Goal: Task Accomplishment & Management: Manage account settings

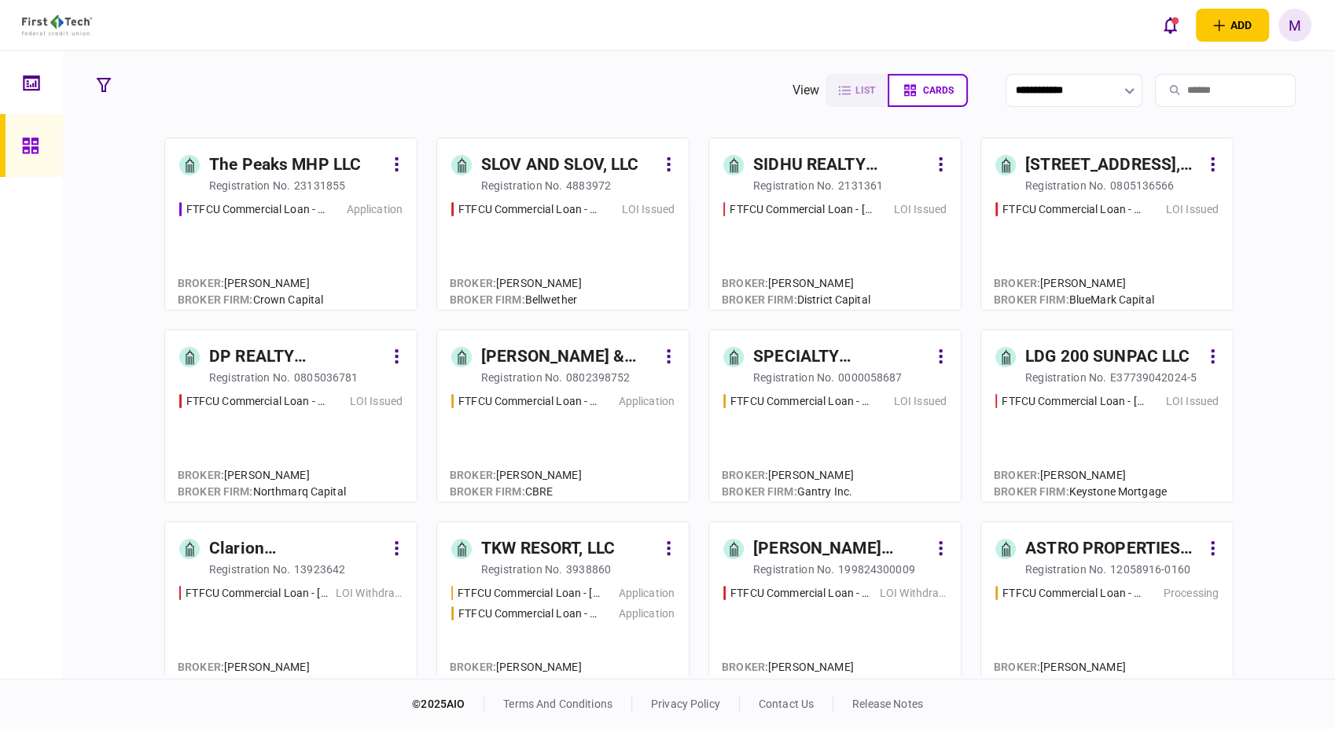
click at [278, 230] on div "FTFCU Commercial Loan - [STREET_ADDRESS] Application" at bounding box center [290, 248] width 223 height 95
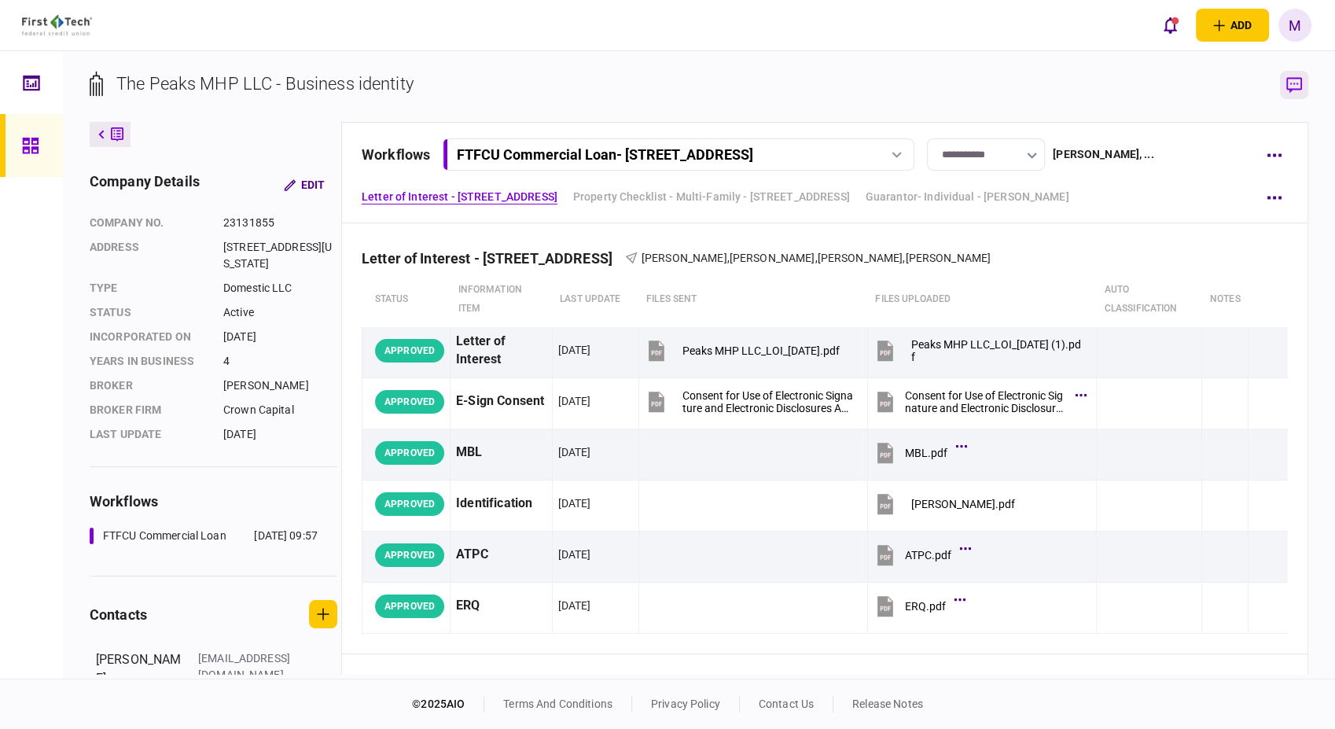
click at [1287, 84] on icon "button" at bounding box center [1294, 85] width 16 height 16
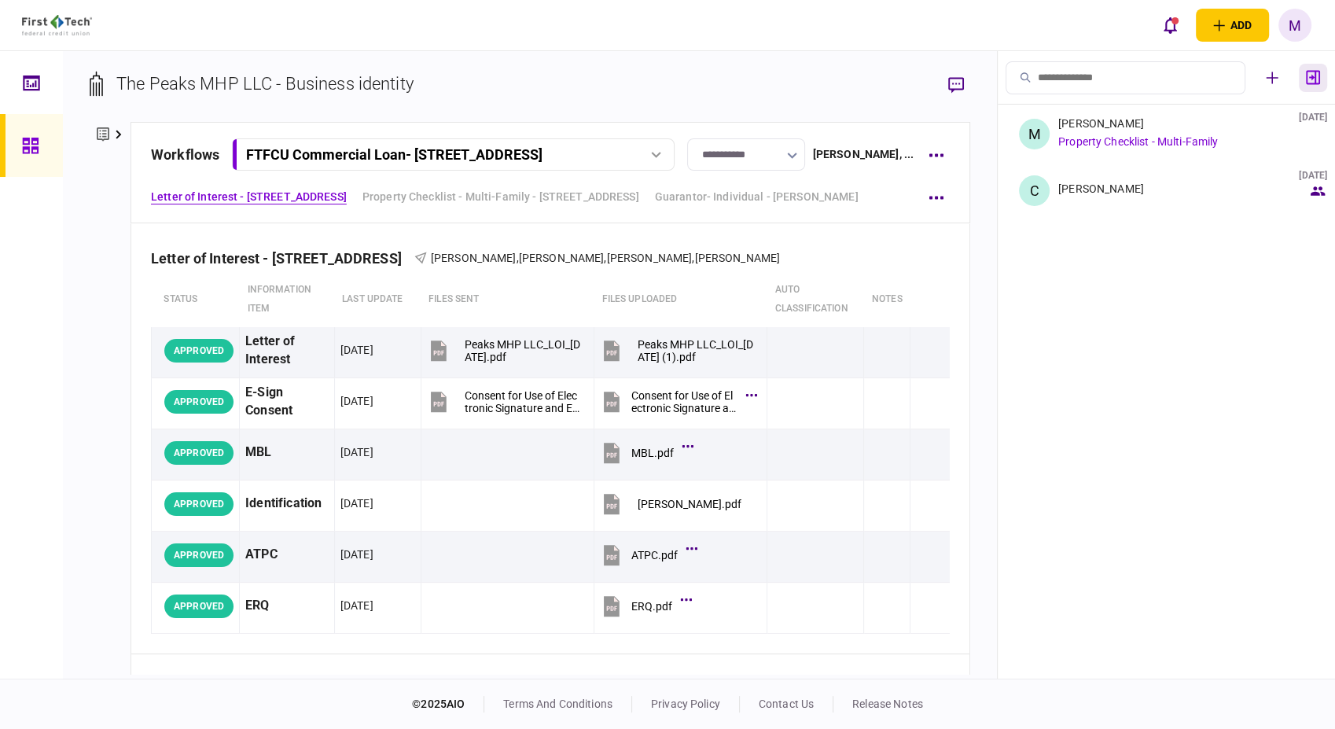
drag, startPoint x: 1318, startPoint y: 81, endPoint x: 1297, endPoint y: 103, distance: 30.0
click at [1318, 81] on icon "button" at bounding box center [1313, 77] width 14 height 15
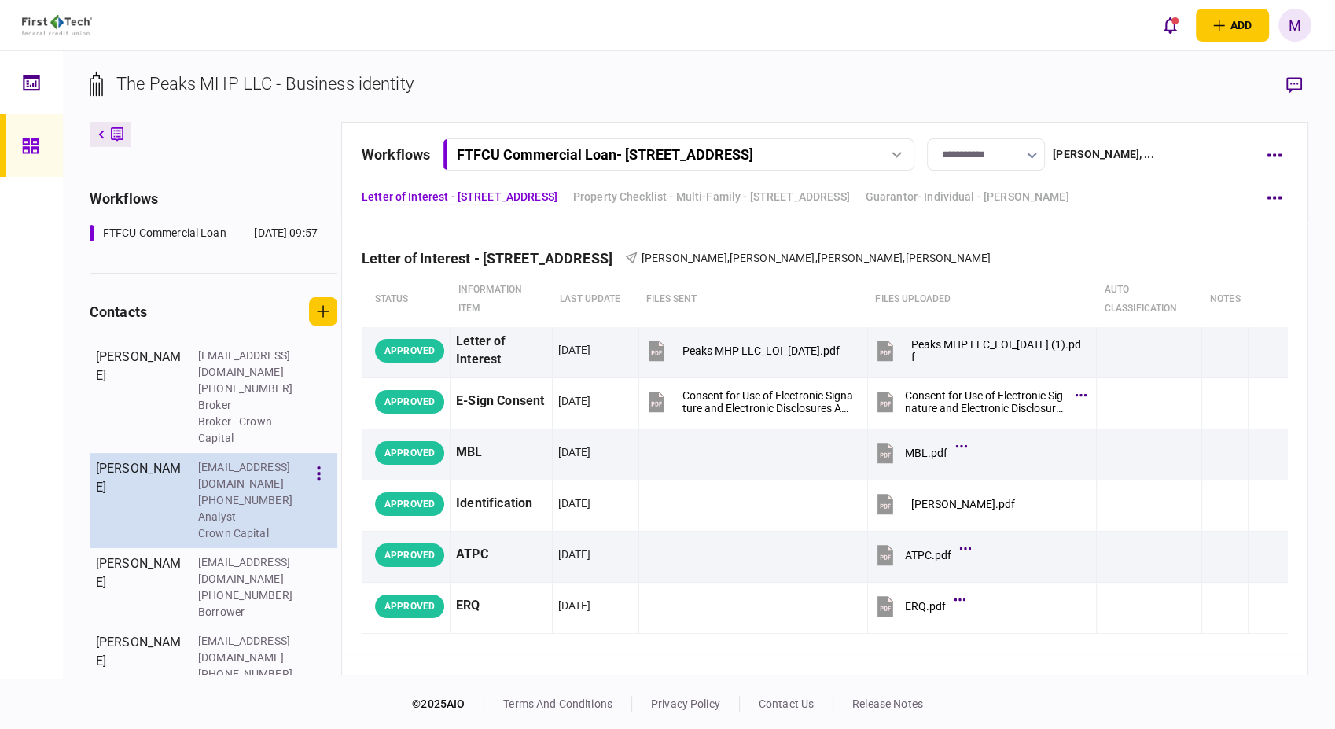
scroll to position [305, 0]
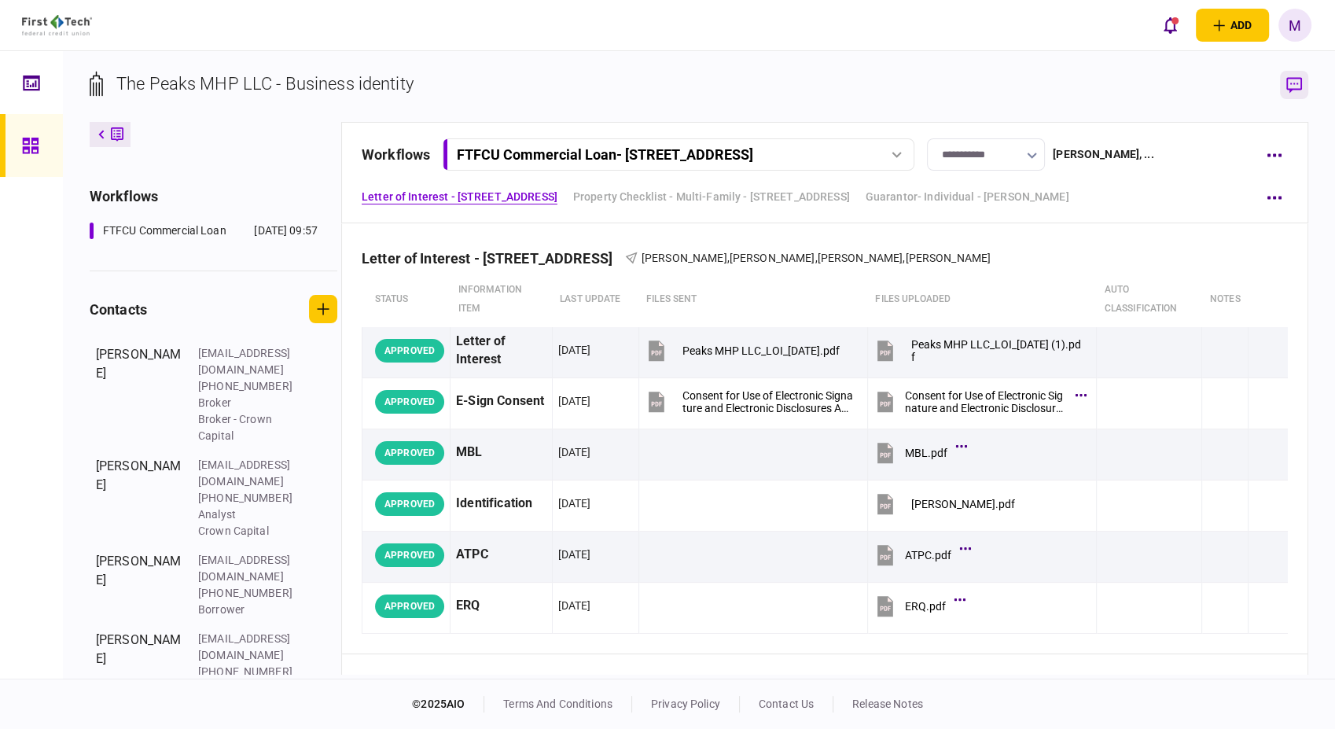
drag, startPoint x: 1299, startPoint y: 90, endPoint x: 1319, endPoint y: 123, distance: 38.4
click at [1299, 89] on icon "button" at bounding box center [1294, 85] width 16 height 16
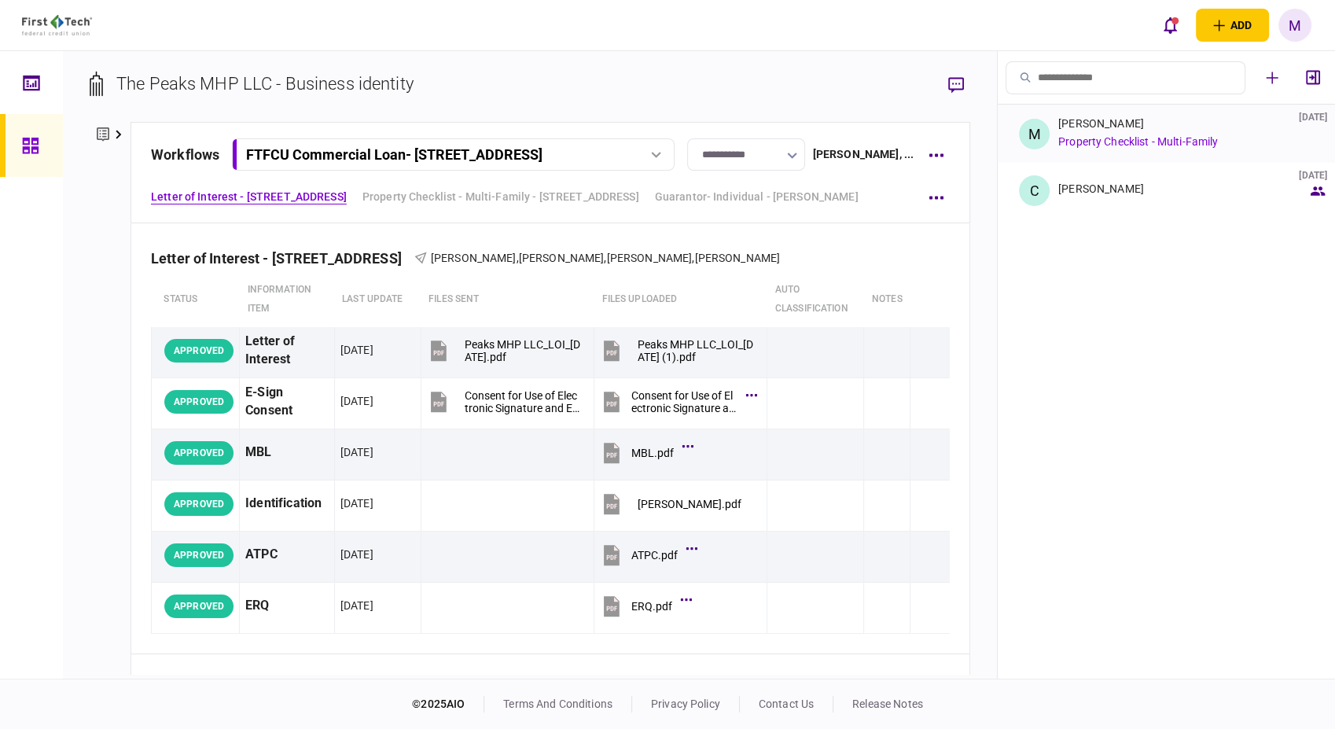
click at [1179, 148] on div "[PERSON_NAME] [DATE] Property Checklist - Multi-Family" at bounding box center [1182, 133] width 249 height 33
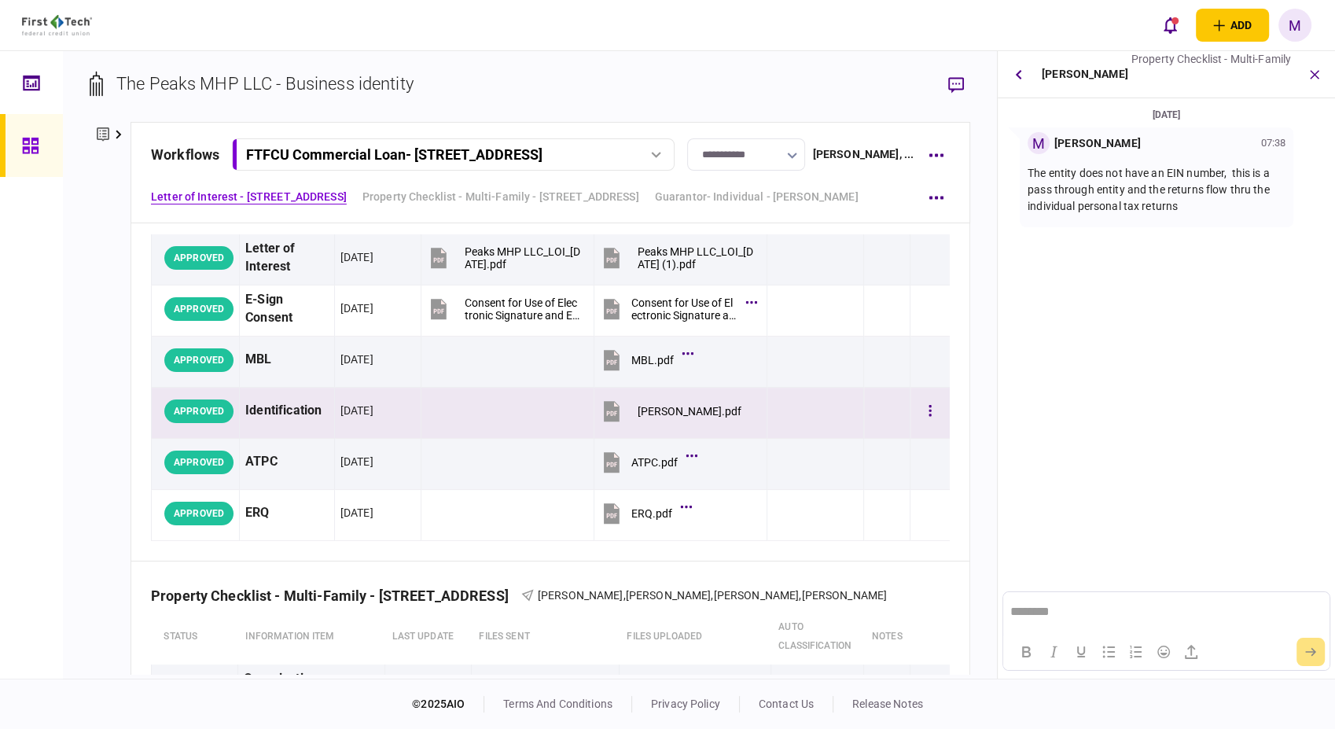
scroll to position [349, 0]
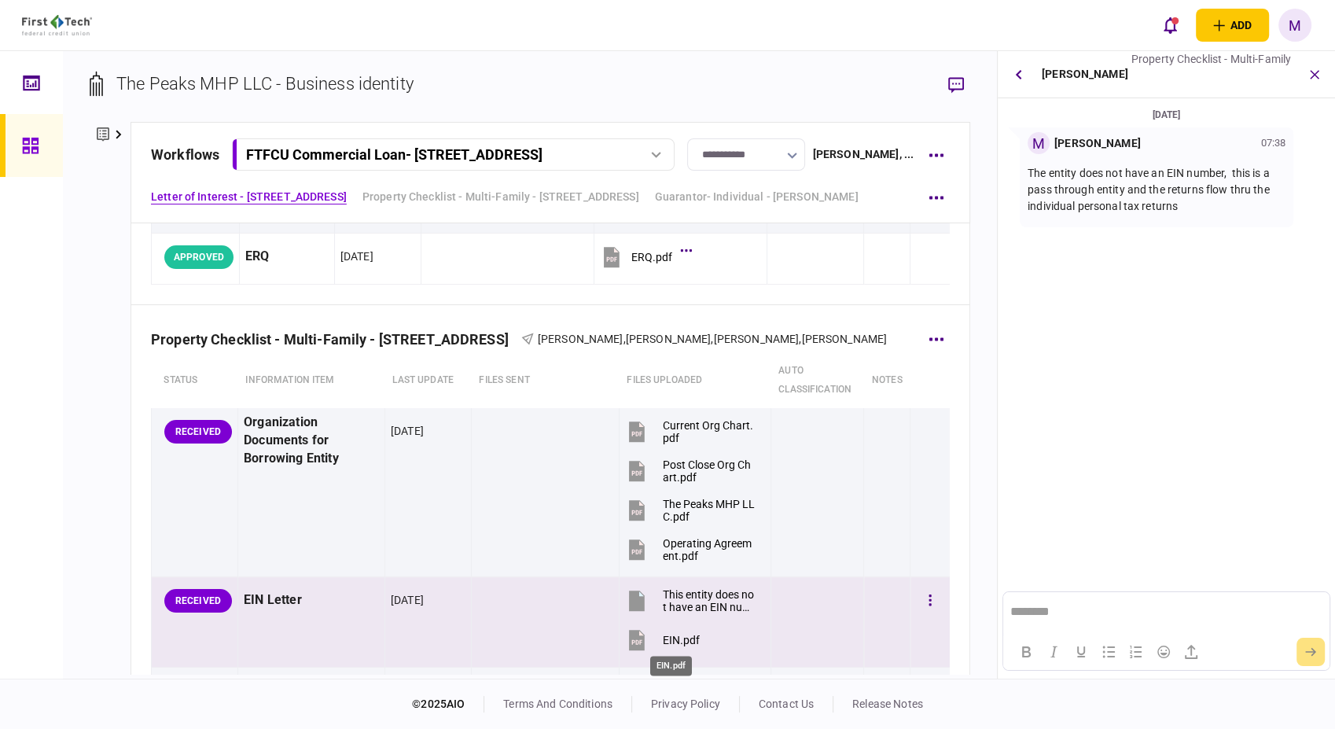
click at [663, 638] on div "EIN.pdf" at bounding box center [681, 640] width 37 height 13
